Goal: Task Accomplishment & Management: Use online tool/utility

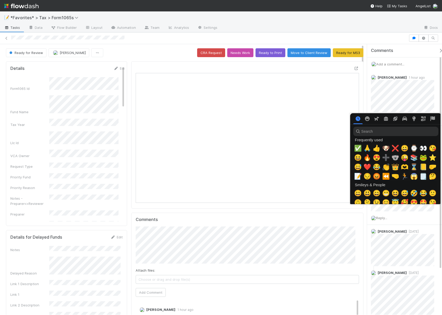
scroll to position [0, 3]
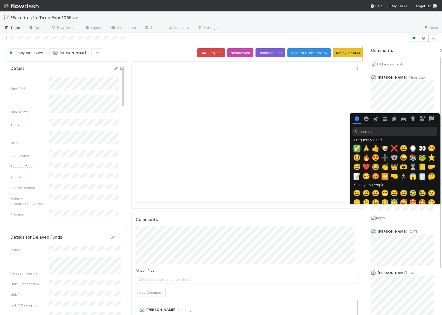
click at [356, 148] on span "✅" at bounding box center [357, 148] width 8 height 7
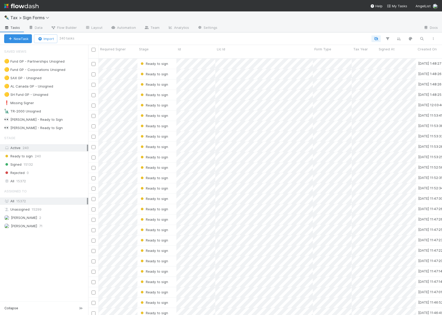
scroll to position [255, 349]
click at [60, 255] on div "Saved Views 🟡 Fund GP - Partnerships Unsigned 5 🟡 Fund GP - Corporations Unsign…" at bounding box center [44, 173] width 88 height 256
click at [38, 182] on div "All 15372" at bounding box center [45, 181] width 83 height 6
click at [421, 41] on icon "button" at bounding box center [422, 38] width 5 height 5
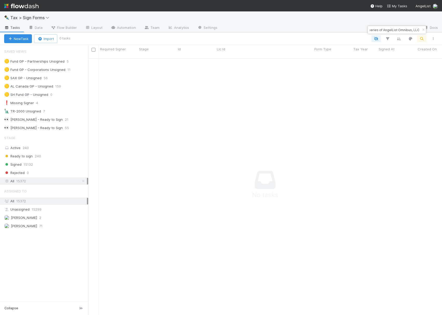
scroll to position [250, 344]
type input "A-RPS-14-Fund, a series of AngelList Omnibus, LLC"
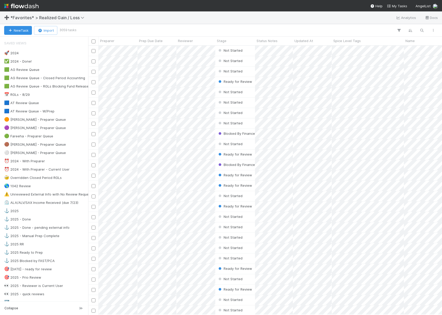
scroll to position [264, 349]
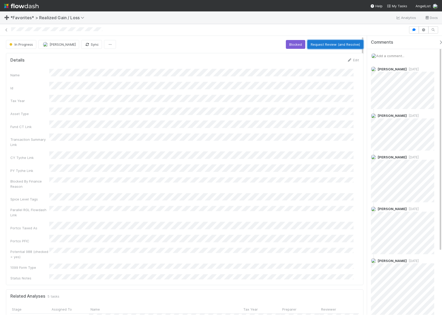
click at [329, 45] on button "Request Review (and Resolve)" at bounding box center [336, 44] width 56 height 9
